Goal: Task Accomplishment & Management: Use online tool/utility

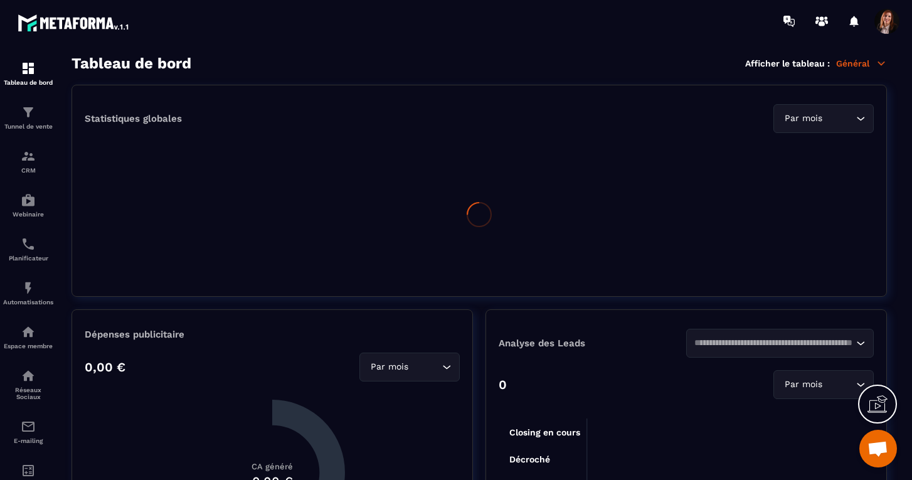
scroll to position [2685, 0]
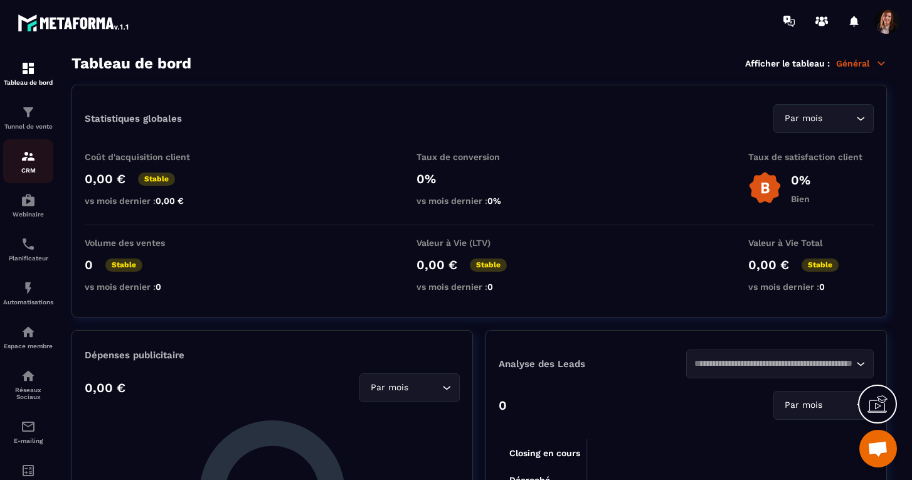
click at [32, 154] on img at bounding box center [28, 156] width 15 height 15
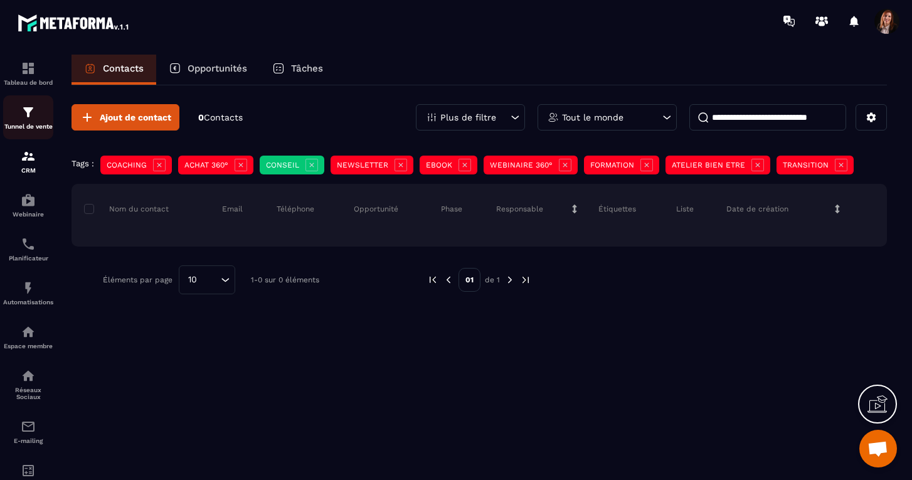
click at [27, 112] on img at bounding box center [28, 112] width 15 height 15
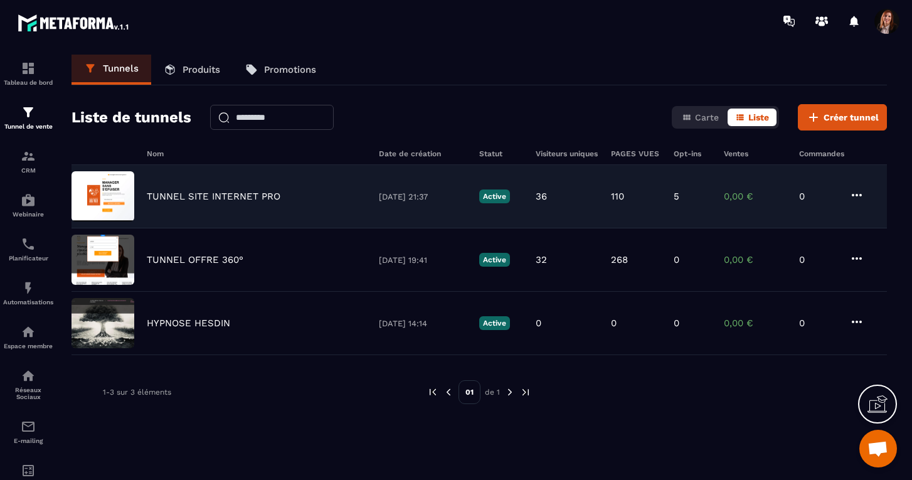
click at [172, 195] on p "TUNNEL SITE INTERNET PRO" at bounding box center [214, 196] width 134 height 11
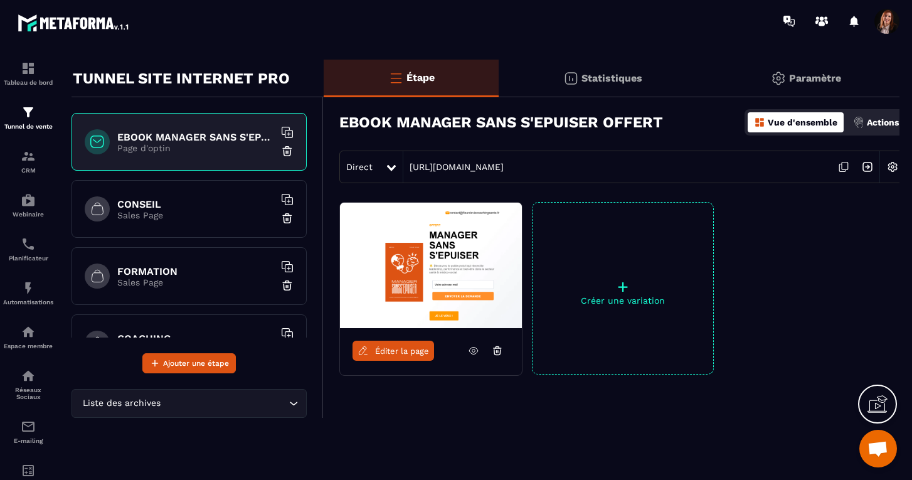
scroll to position [22, 0]
click at [143, 206] on h6 "CONSEIL" at bounding box center [195, 204] width 157 height 12
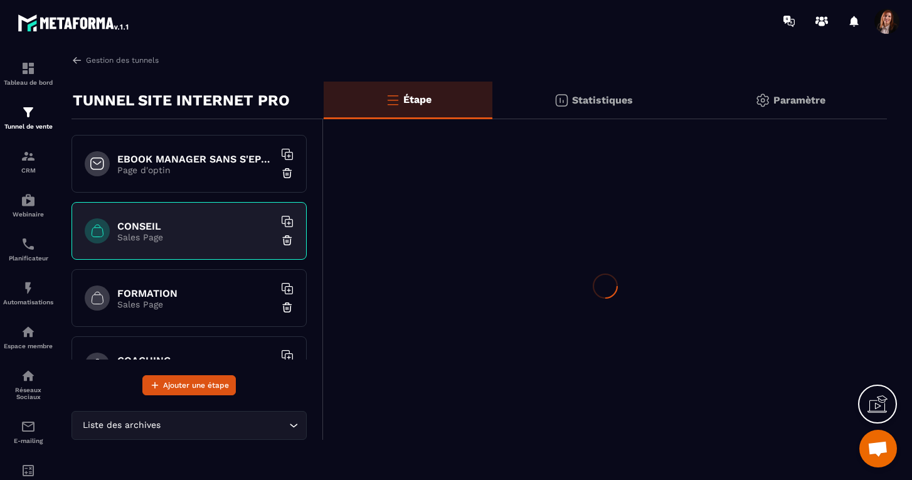
scroll to position [0, 0]
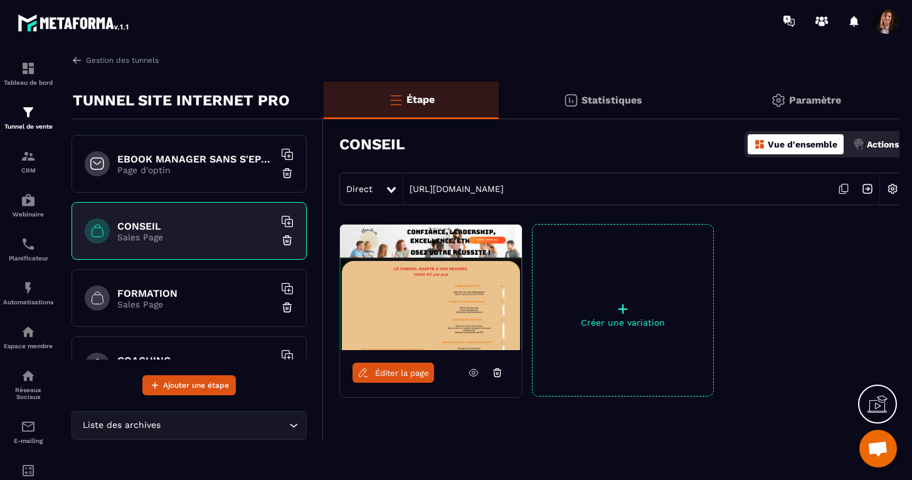
click at [390, 280] on img at bounding box center [431, 288] width 182 height 126
click at [400, 365] on link "Éditer la page" at bounding box center [394, 373] width 82 height 20
